Goal: Complete application form

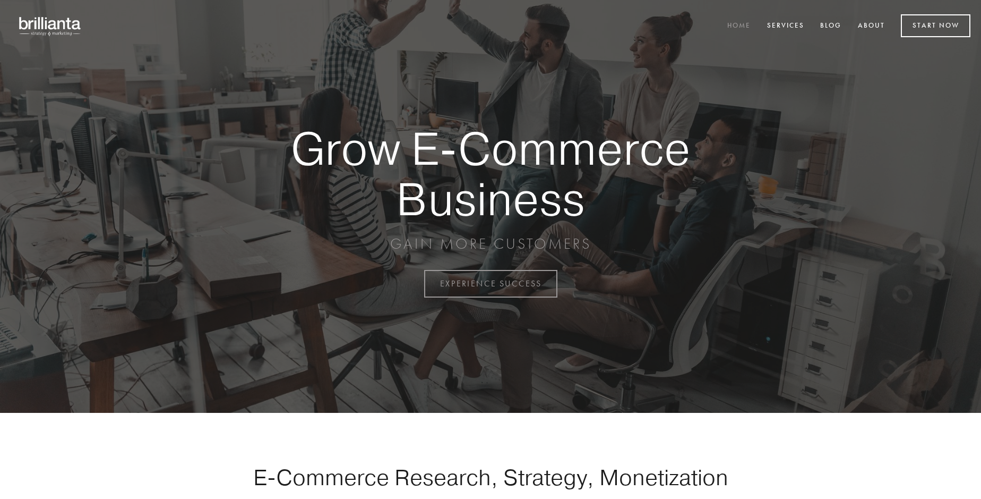
scroll to position [2784, 0]
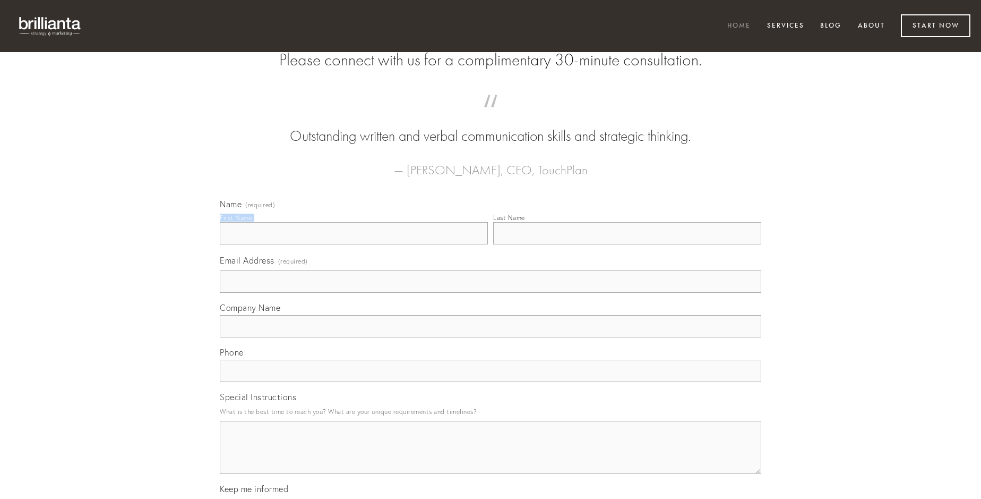
type input "[PERSON_NAME]"
click at [627, 244] on input "Last Name" at bounding box center [627, 233] width 268 height 22
type input "[PERSON_NAME]"
click at [491, 293] on input "Email Address (required)" at bounding box center [491, 281] width 542 height 22
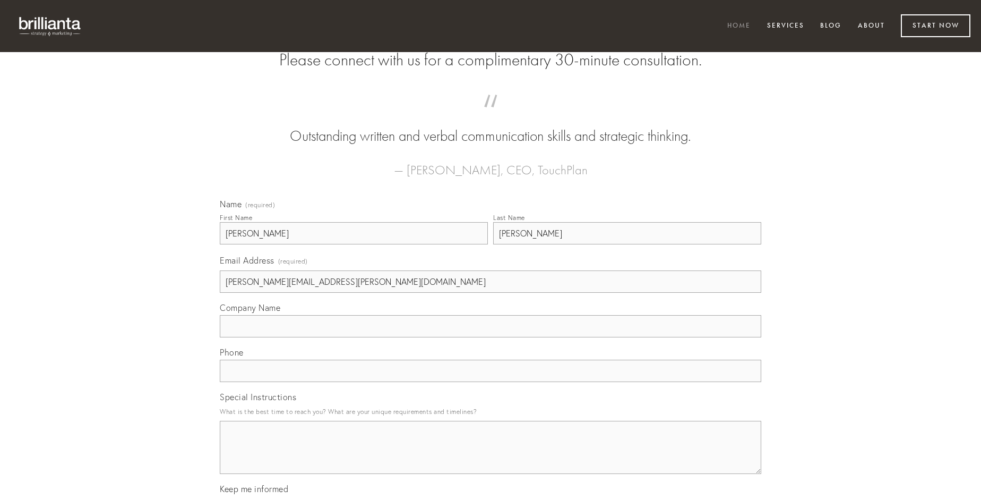
type input "[PERSON_NAME][EMAIL_ADDRESS][PERSON_NAME][DOMAIN_NAME]"
click at [491, 337] on input "Company Name" at bounding box center [491, 326] width 542 height 22
type input "quo"
click at [491, 382] on input "text" at bounding box center [491, 370] width 542 height 22
click at [491, 457] on textarea "Special Instructions" at bounding box center [491, 447] width 542 height 53
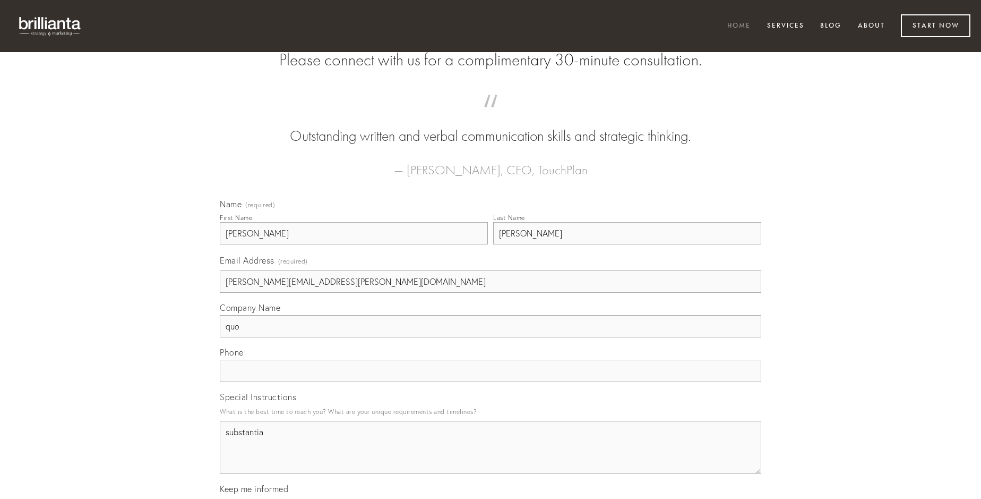
type textarea "substantia"
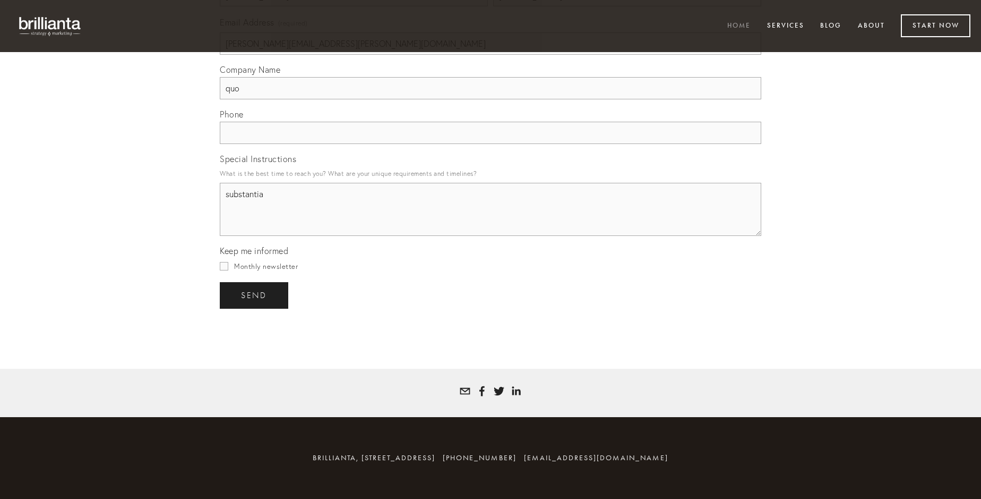
click at [255, 295] on span "send" at bounding box center [254, 295] width 26 height 10
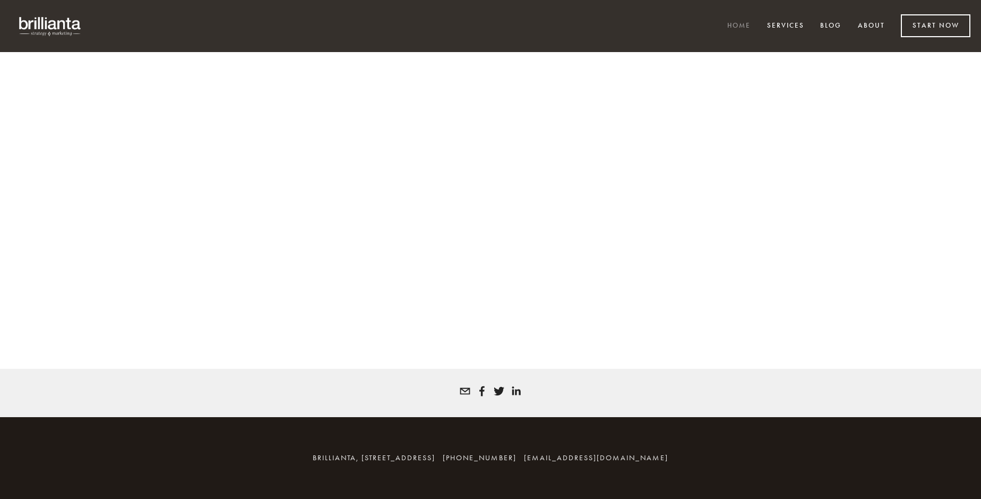
scroll to position [2769, 0]
